Goal: Information Seeking & Learning: Check status

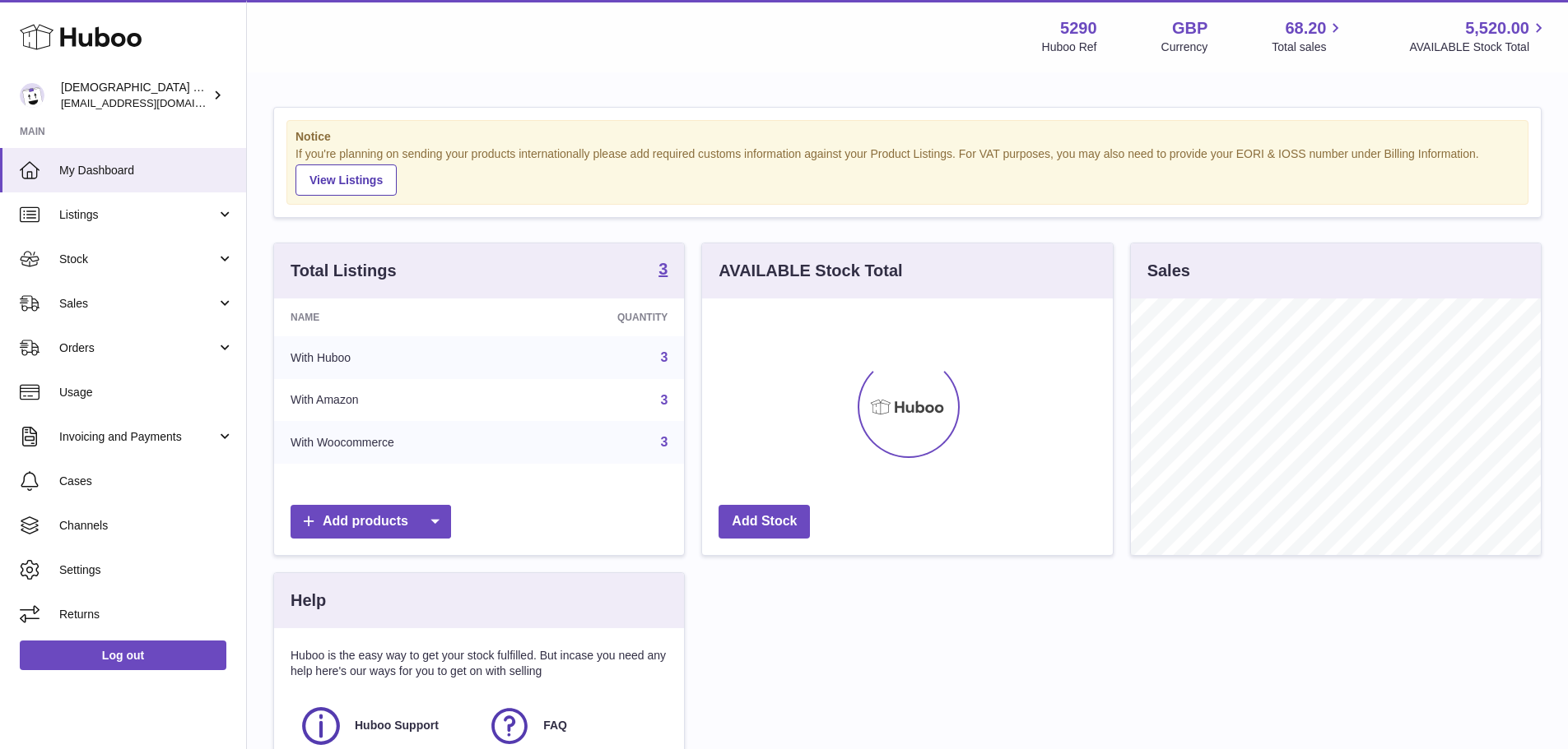
scroll to position [256, 411]
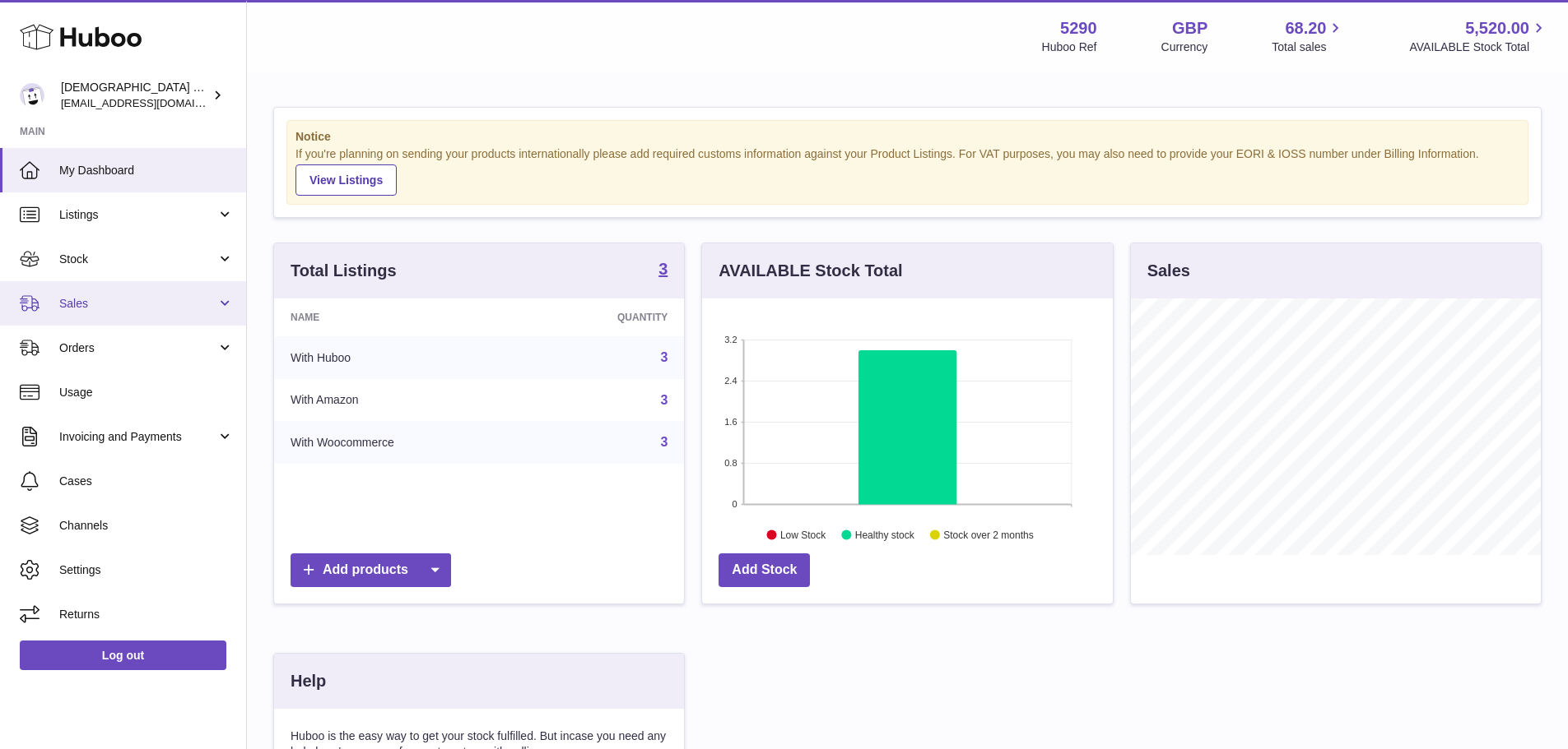
click at [92, 306] on span "Sales" at bounding box center [138, 304] width 157 height 16
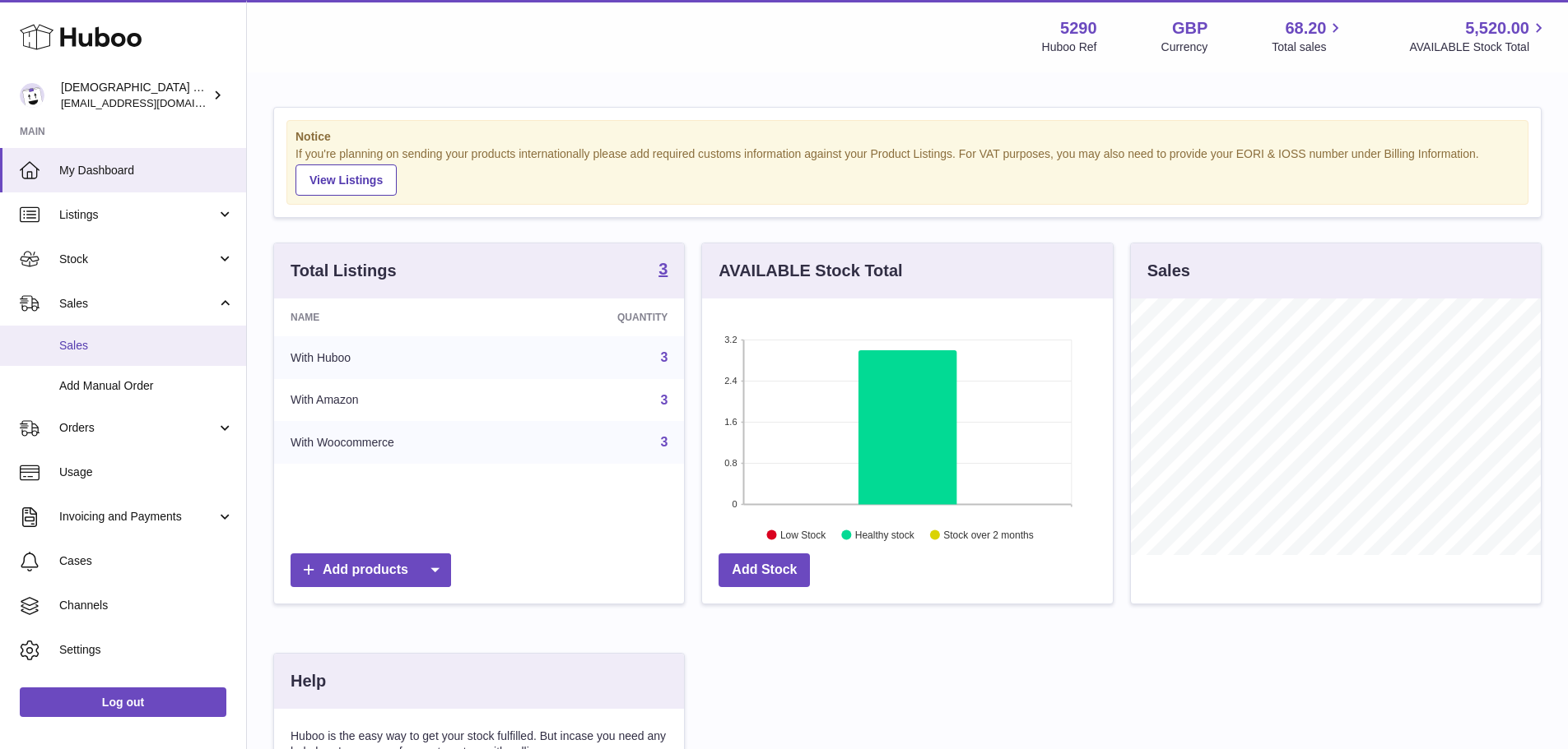
click at [99, 345] on span "Sales" at bounding box center [147, 346] width 174 height 16
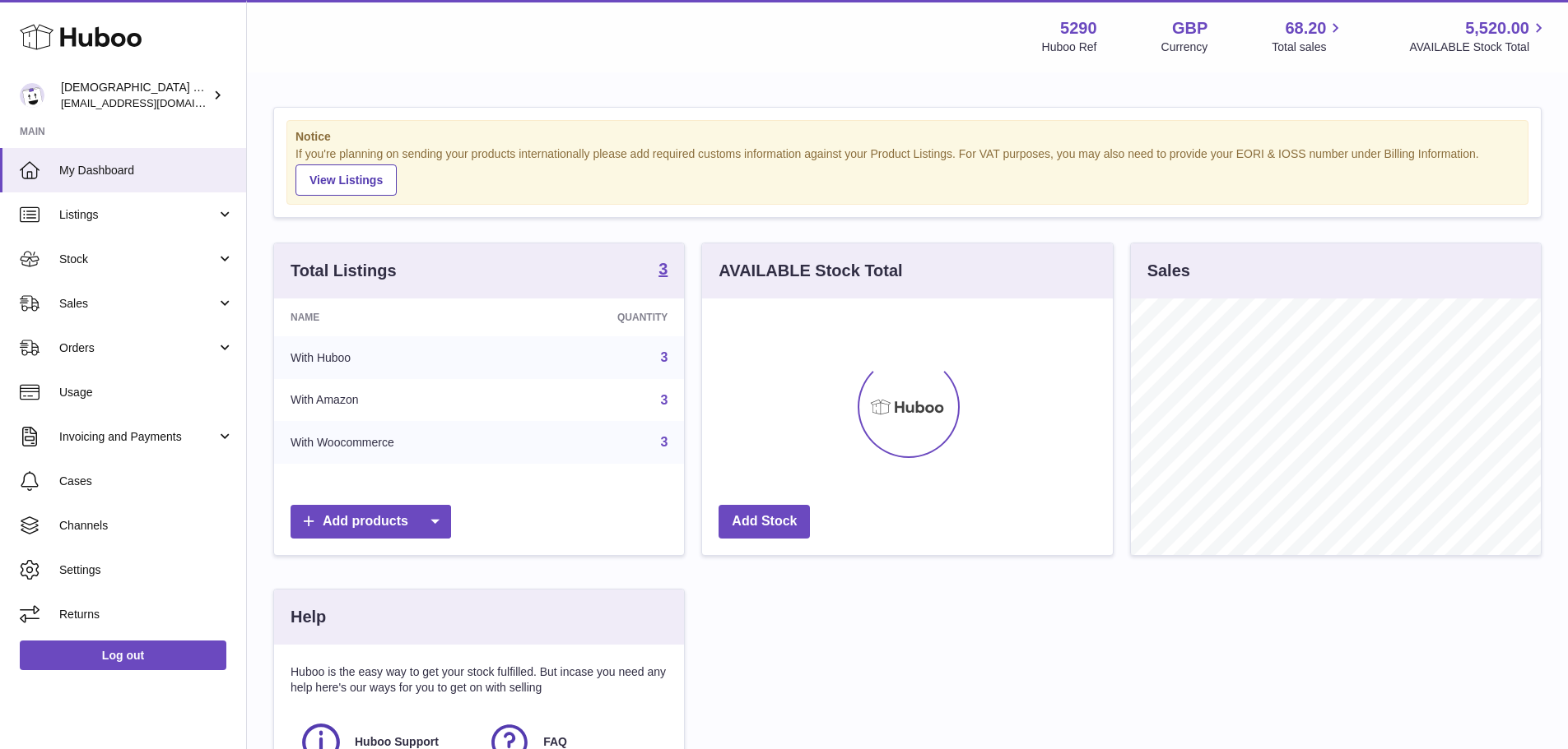
scroll to position [256, 411]
